Goal: Book appointment/travel/reservation

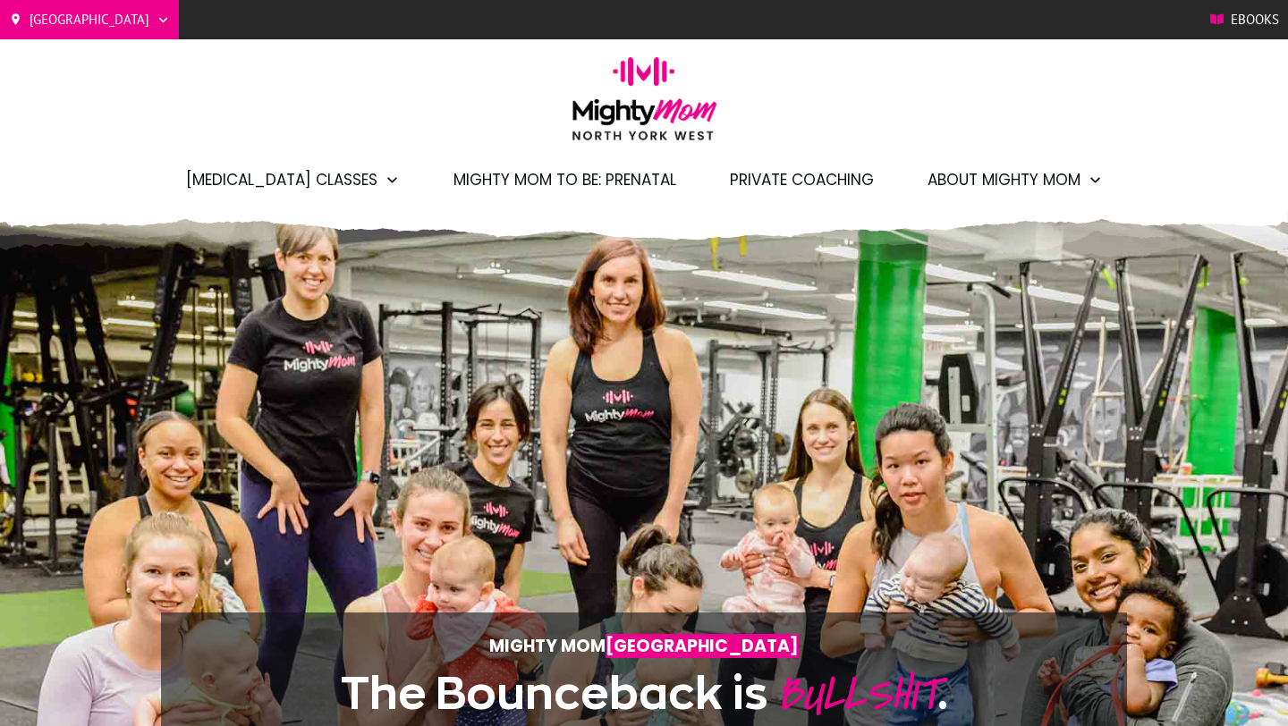
click at [1090, 129] on div "[GEOGRAPHIC_DATA]/[GEOGRAPHIC_DATA] Barrie Etobicoke Ebooks [MEDICAL_DATA] Clas…" at bounding box center [644, 105] width 1288 height 210
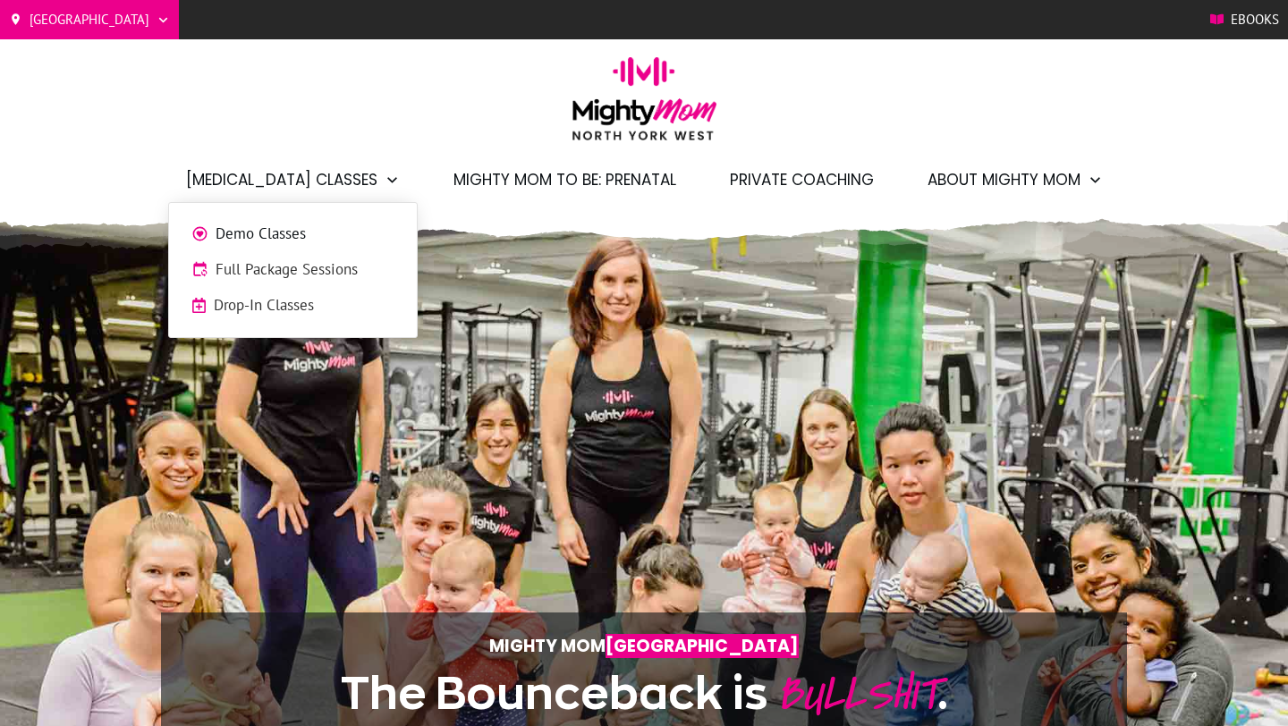
click at [301, 265] on span "Full Package Sessions" at bounding box center [305, 269] width 179 height 23
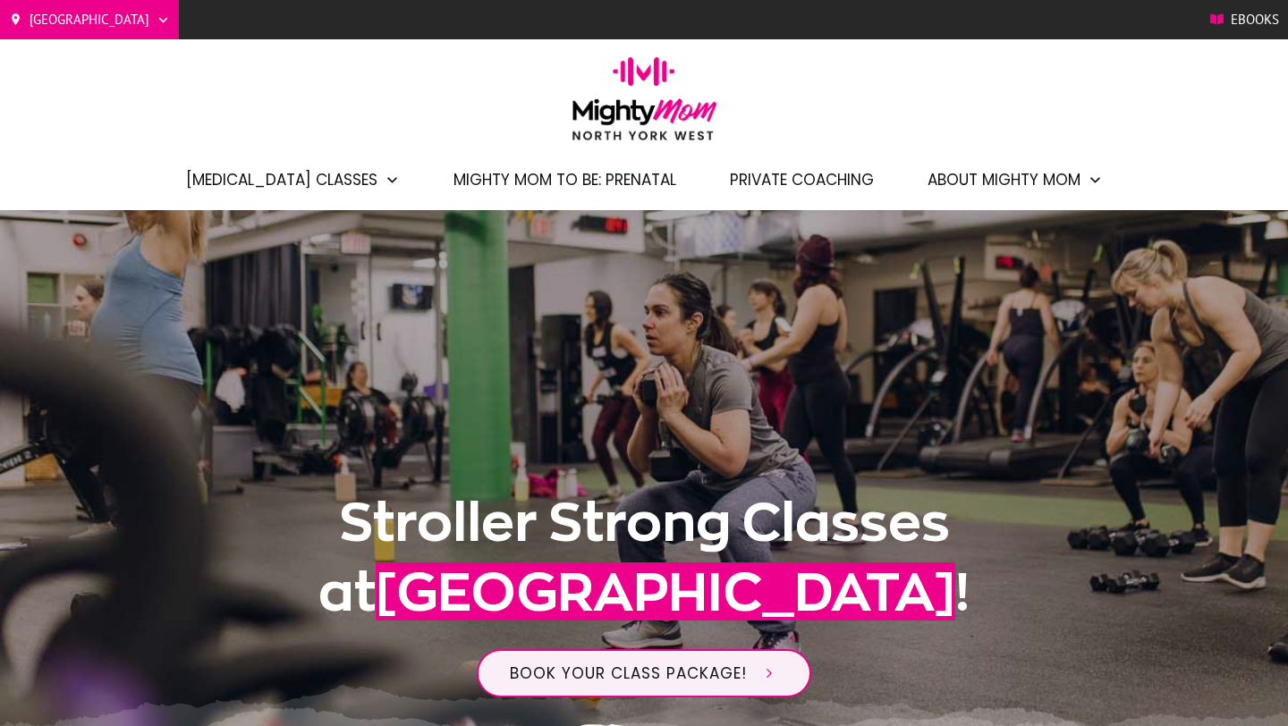
scroll to position [109, 0]
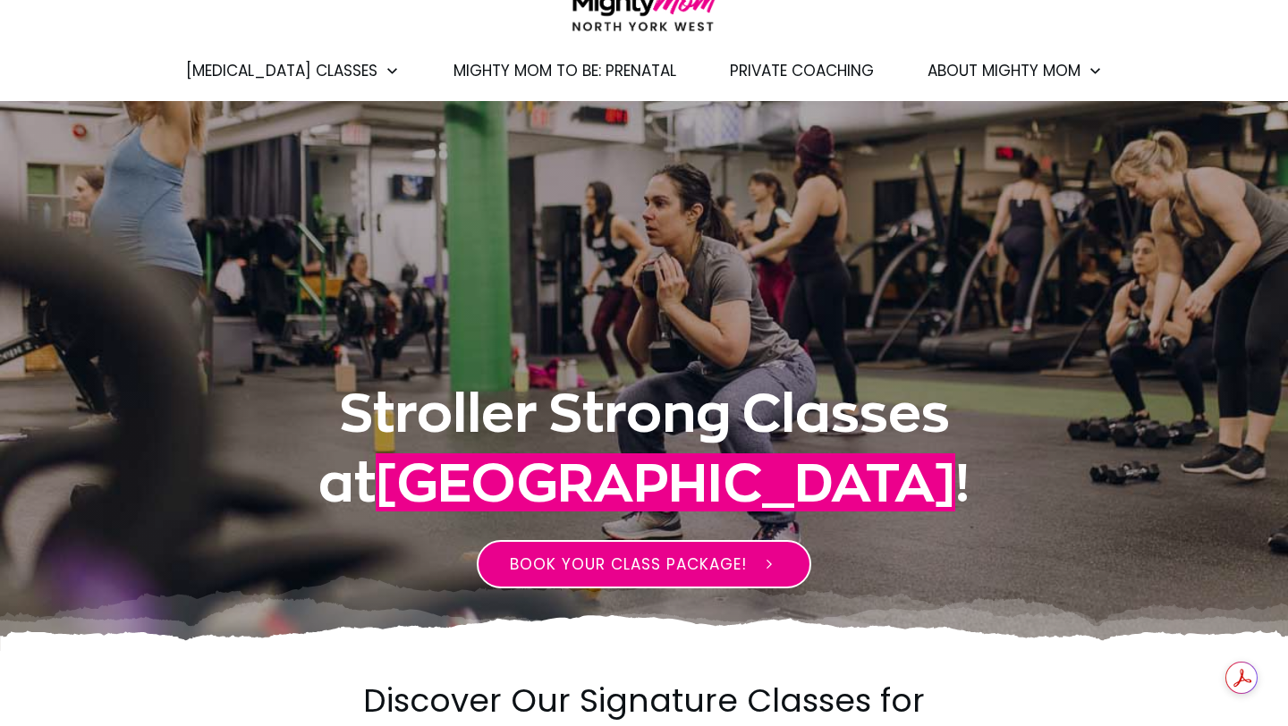
click at [708, 572] on span "BOOK YOUR CLASS PACKAGE!" at bounding box center [628, 564] width 237 height 21
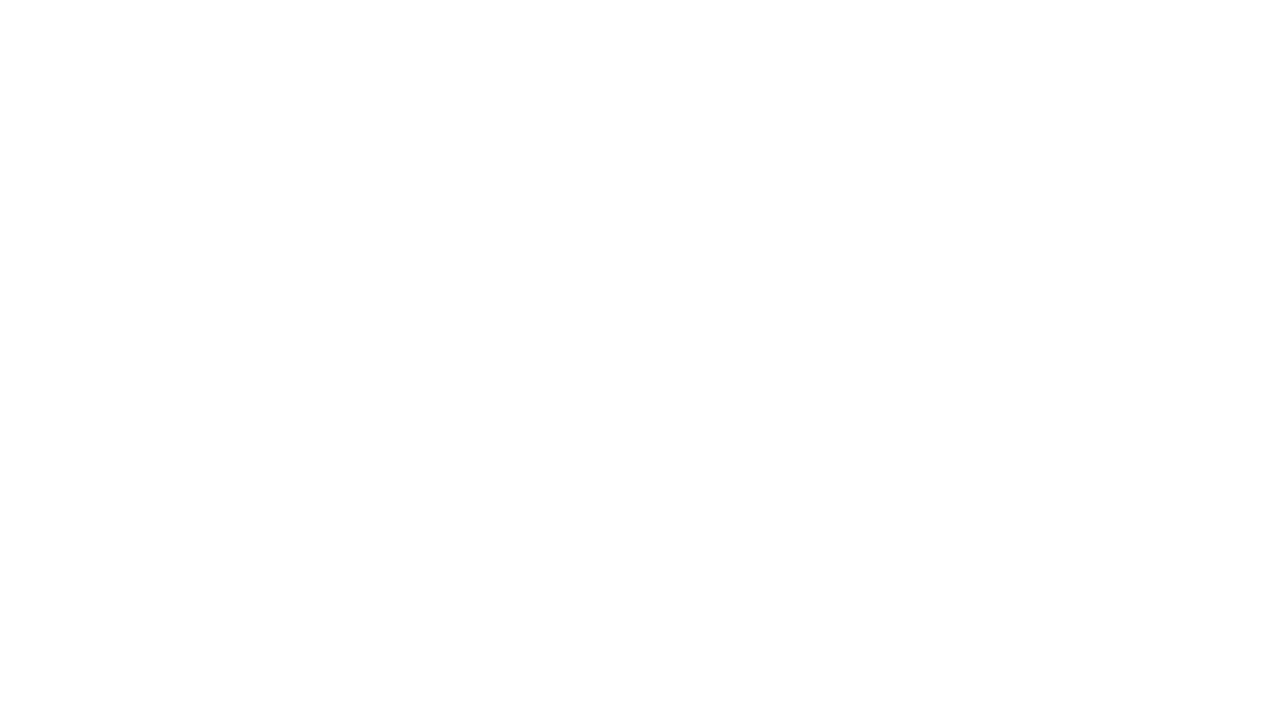
scroll to position [1960, 0]
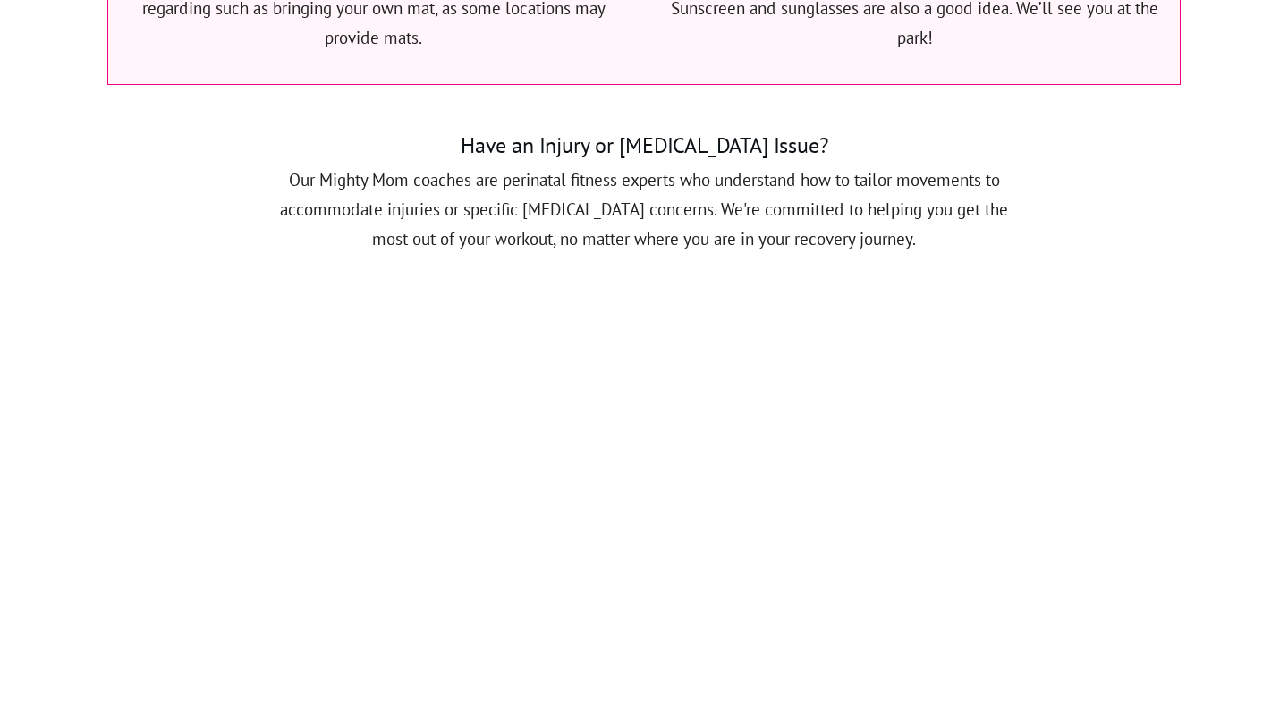
scroll to position [1693, 0]
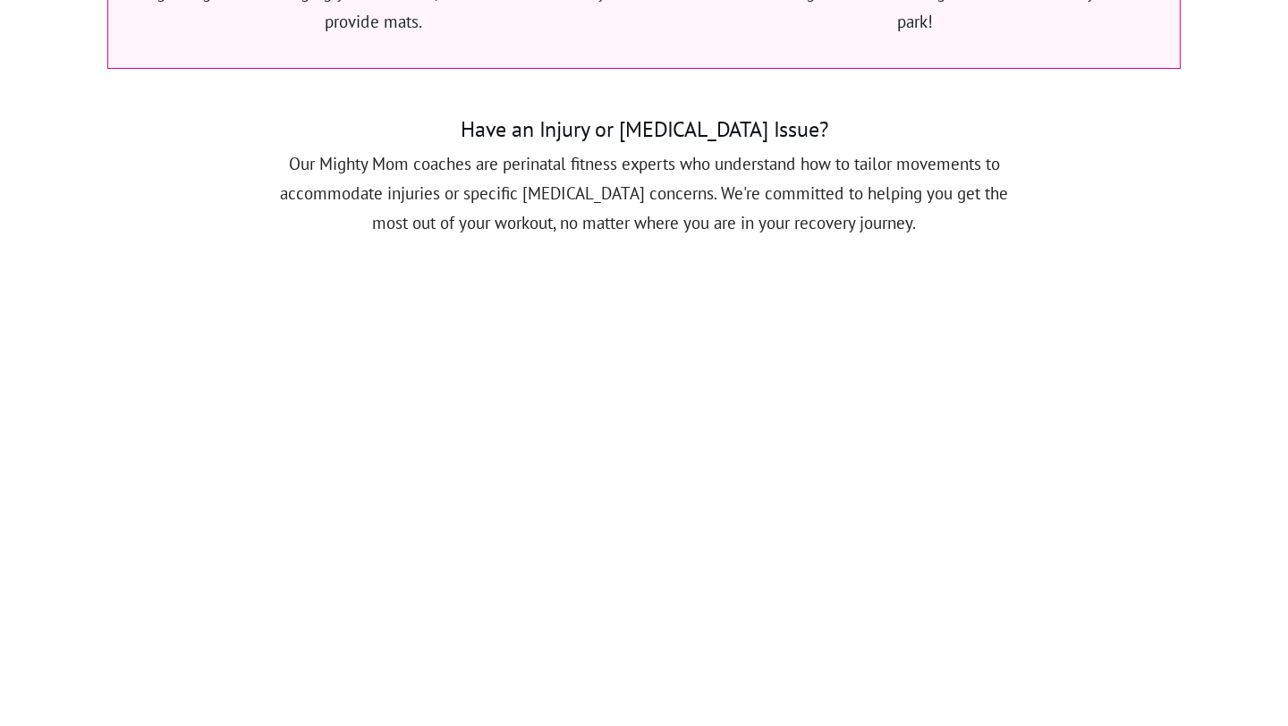
click at [1121, 165] on div "Discover Our Signature Classes for Moms & Parents! At Mighty Mom, we offer dyna…" at bounding box center [643, 241] width 1073 height 2295
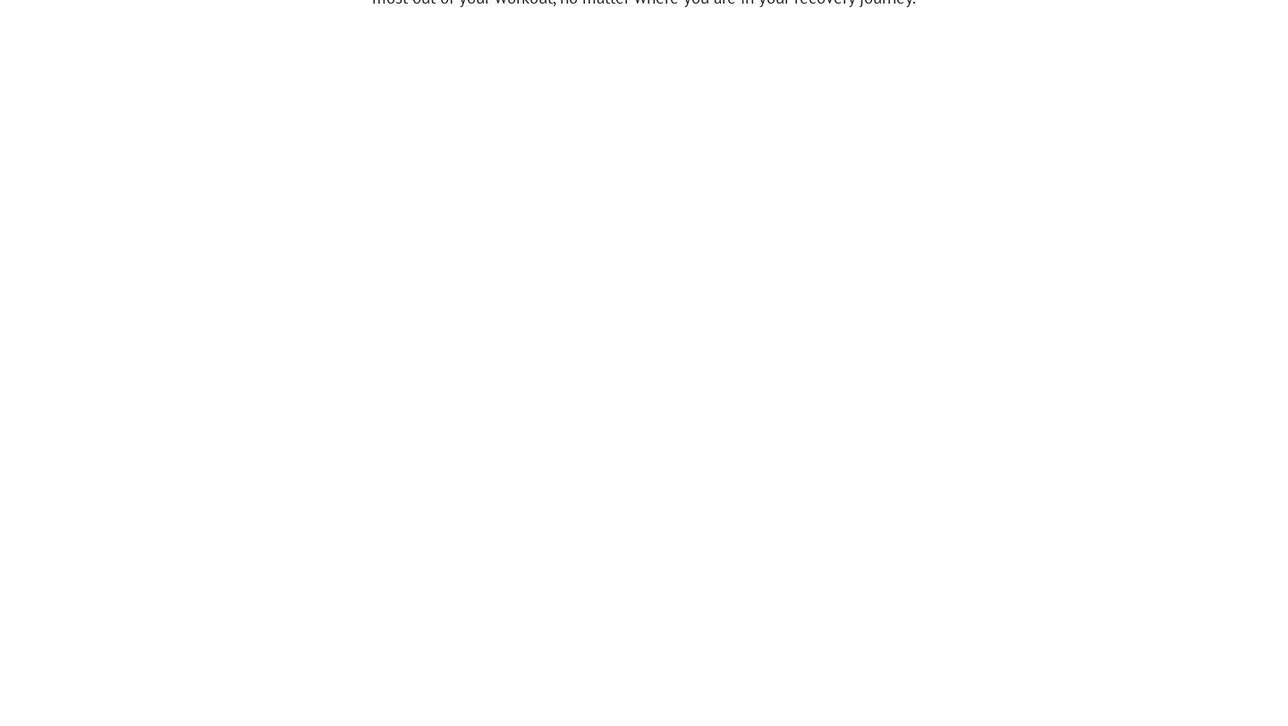
scroll to position [1912, 0]
click at [1163, 57] on div "Discover Our Signature Classes for Moms & Parents! At Mighty Mom, we offer dyna…" at bounding box center [643, 22] width 1073 height 2295
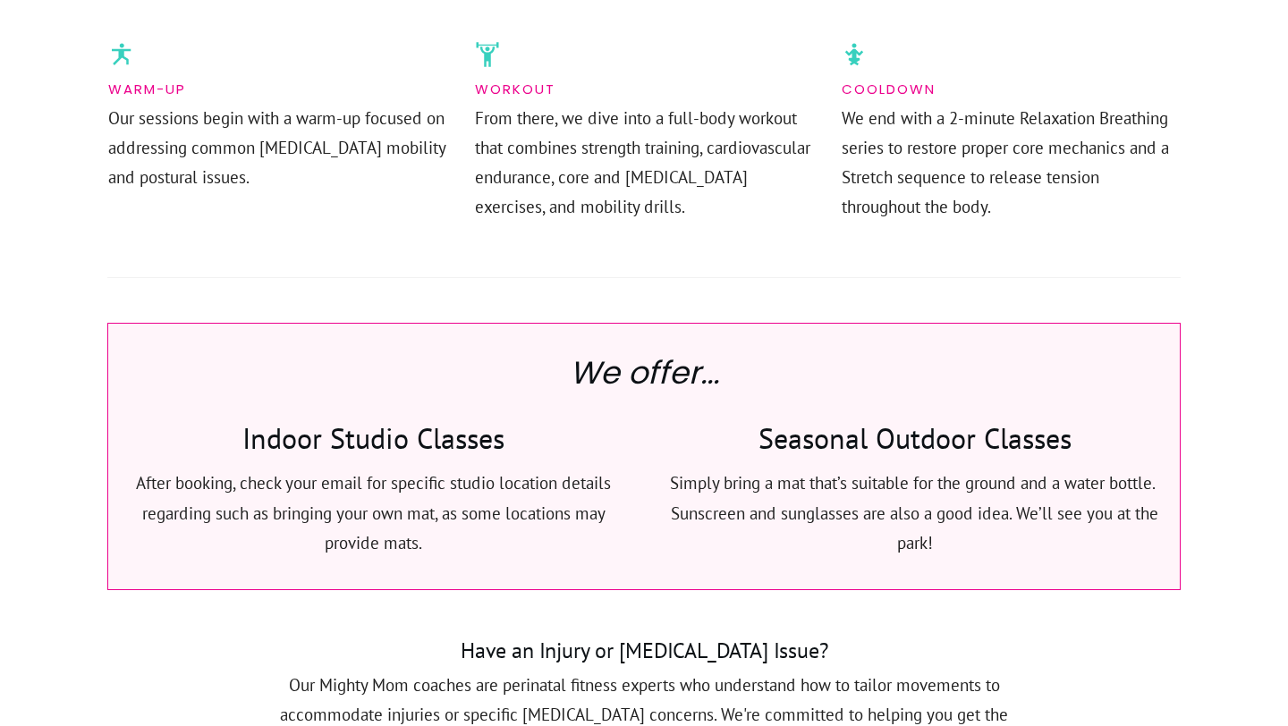
scroll to position [0, 0]
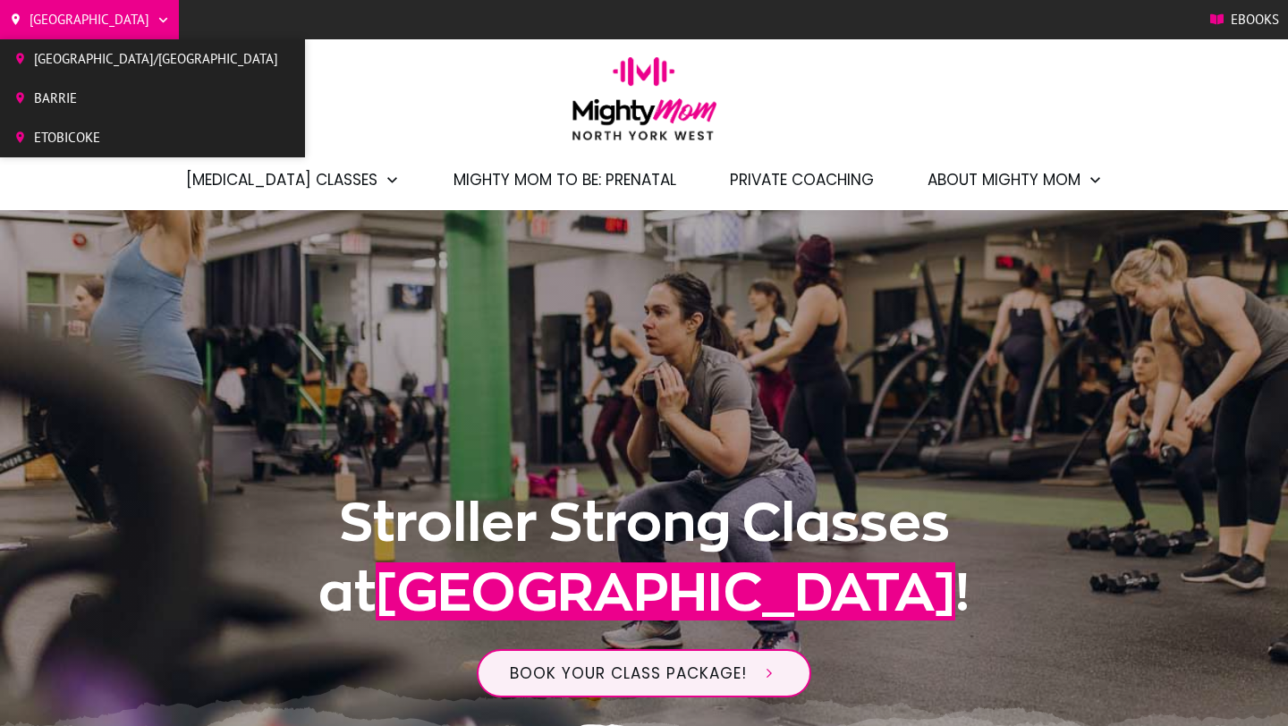
click at [75, 56] on span "Toronto/GTA" at bounding box center [156, 59] width 244 height 27
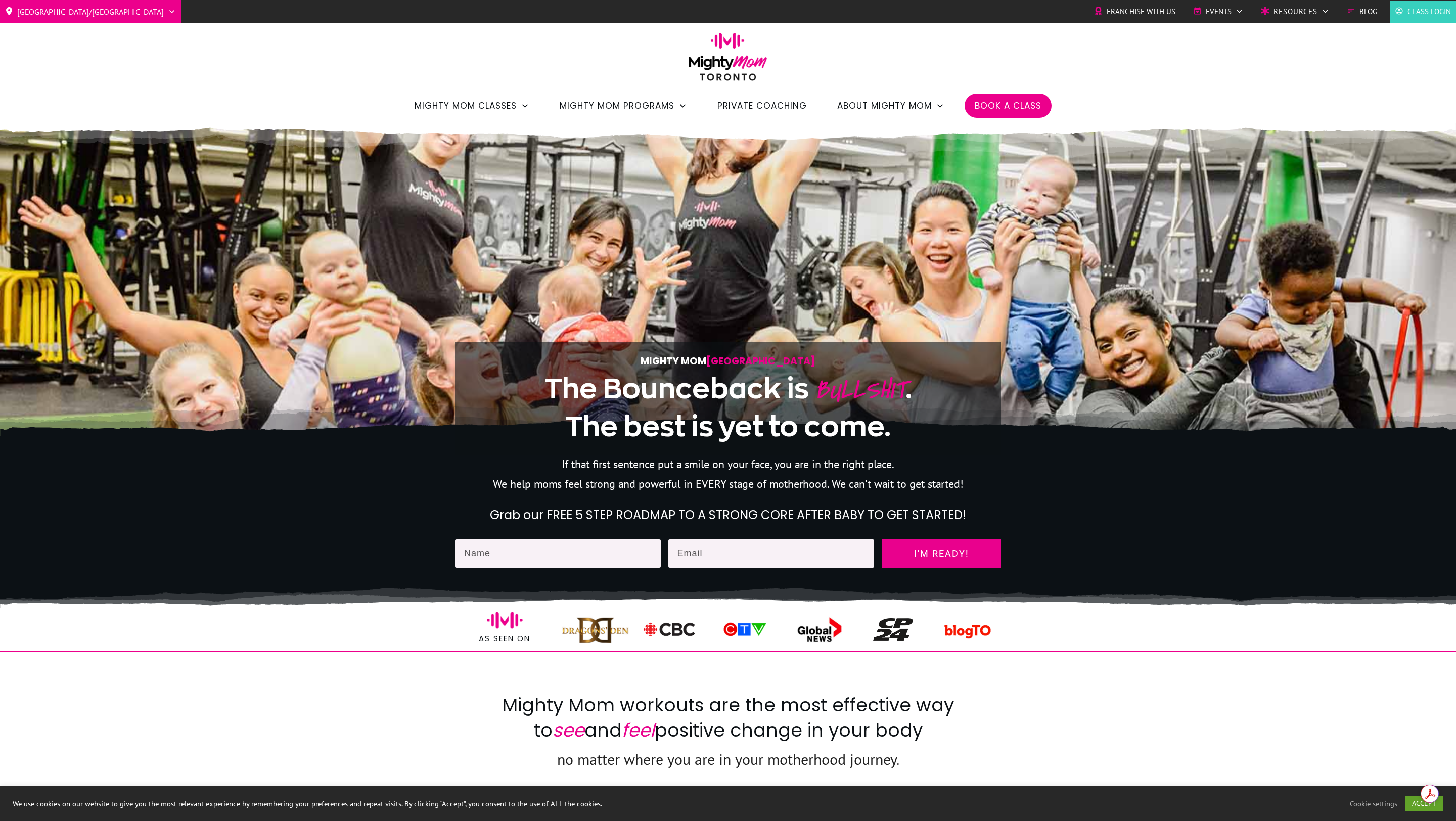
click at [1015, 107] on span "Book a Class" at bounding box center [1008, 106] width 67 height 17
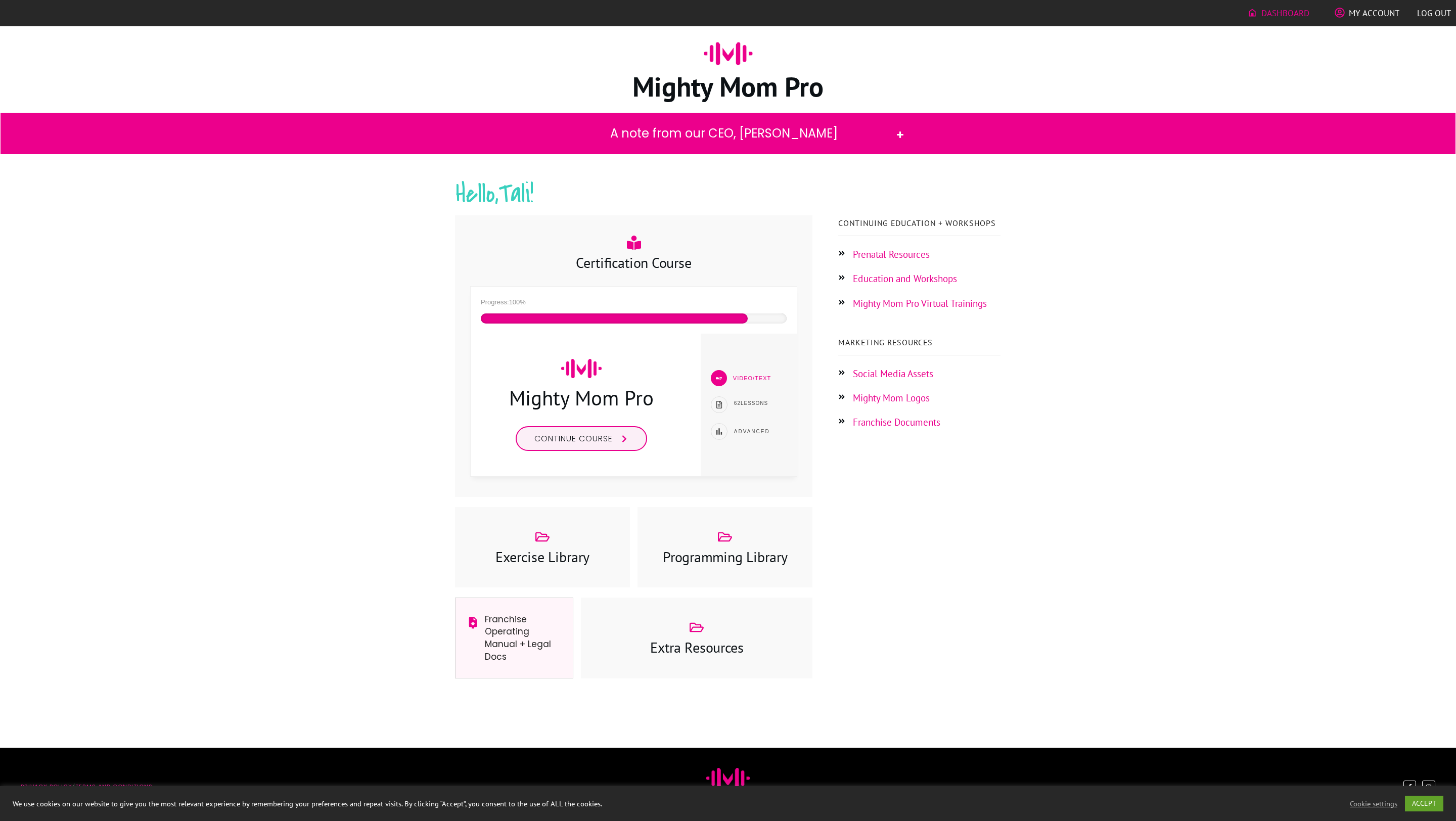
click at [895, 371] on link "Social Media Assets" at bounding box center [893, 373] width 80 height 12
